Goal: Task Accomplishment & Management: Manage account settings

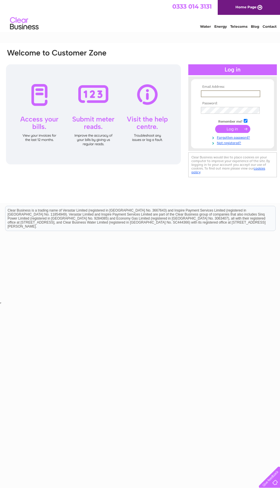
type input "1moelowe@gmail.com"
click at [233, 129] on input "submit" at bounding box center [232, 129] width 35 height 8
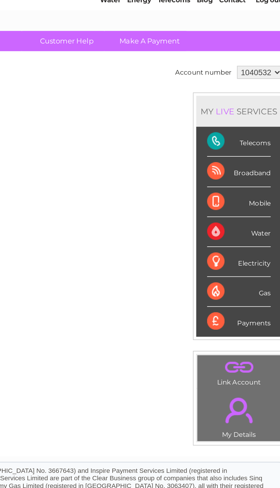
scroll to position [0, 3]
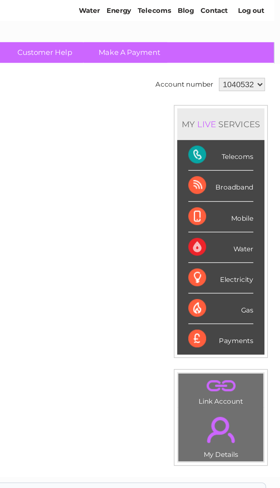
click at [233, 93] on div "Telecoms" at bounding box center [249, 101] width 33 height 16
click at [229, 232] on link "." at bounding box center [249, 242] width 41 height 20
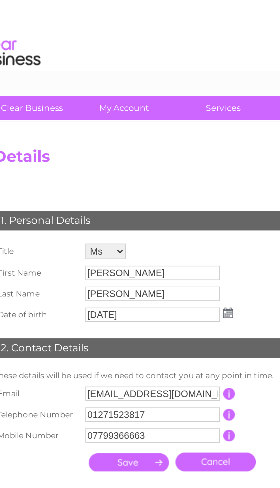
click at [72, 121] on input "[PERSON_NAME]" at bounding box center [87, 120] width 59 height 6
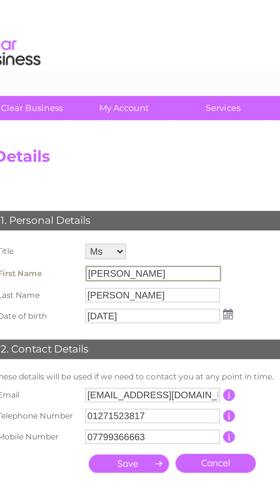
click at [58, 123] on input "[PERSON_NAME]" at bounding box center [87, 120] width 59 height 7
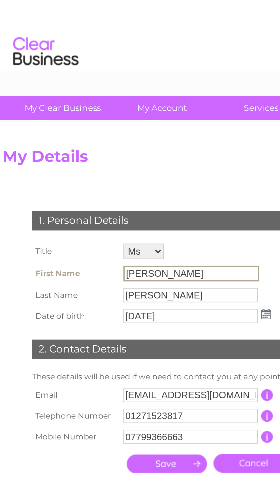
click at [72, 111] on select "Mr Mrs Ms Miss Dr Rev Prof Other" at bounding box center [67, 110] width 18 height 7
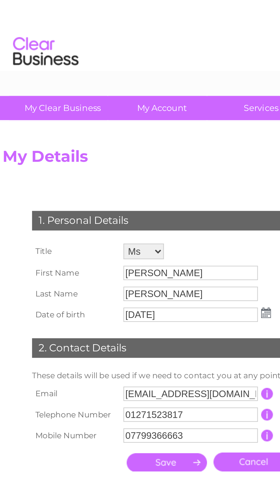
click at [76, 123] on input "[PERSON_NAME]" at bounding box center [87, 120] width 59 height 6
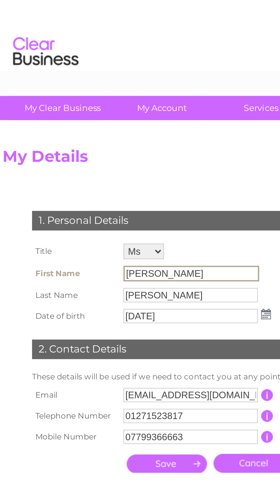
click at [65, 122] on input "[PERSON_NAME]" at bounding box center [87, 120] width 59 height 7
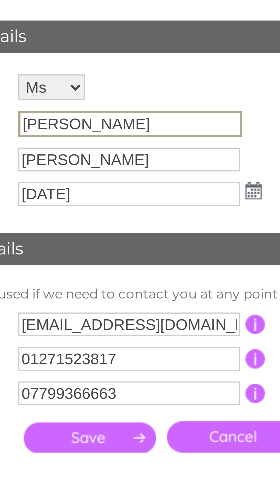
click at [58, 127] on input "[PERSON_NAME]" at bounding box center [87, 130] width 59 height 6
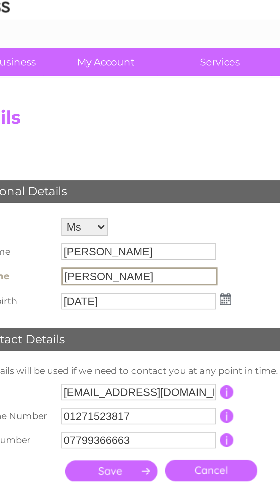
click at [58, 126] on input "[PERSON_NAME]" at bounding box center [87, 129] width 59 height 7
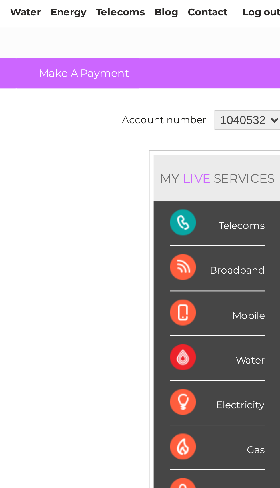
scroll to position [0, 3]
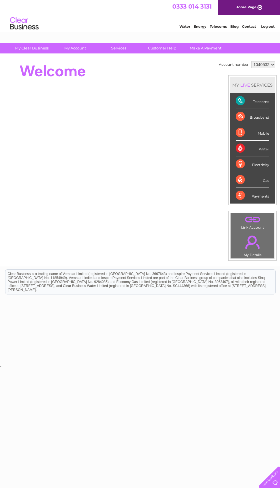
click at [256, 101] on div "Telecoms" at bounding box center [252, 101] width 33 height 16
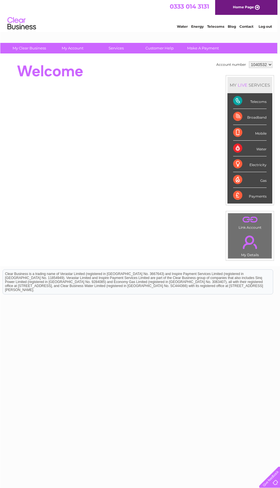
scroll to position [0, 3]
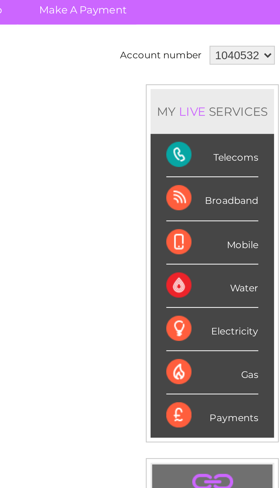
click at [233, 93] on div "Telecoms" at bounding box center [249, 101] width 33 height 16
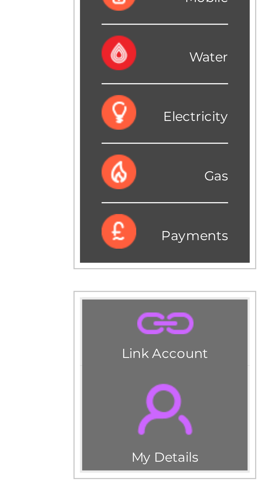
click at [229, 215] on link "." at bounding box center [249, 220] width 41 height 10
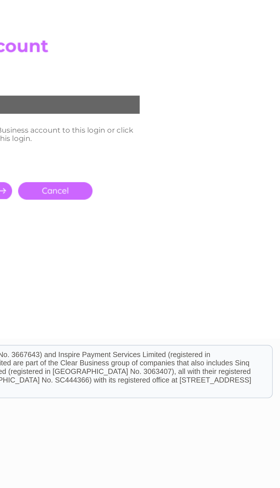
scroll to position [0, 3]
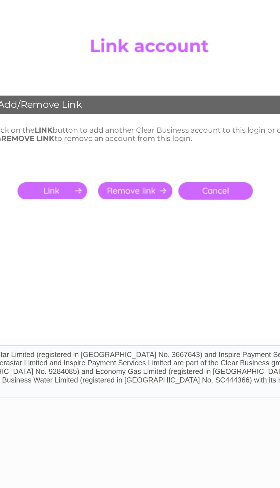
click at [77, 140] on input "submit" at bounding box center [94, 144] width 35 height 8
